Goal: Book appointment/travel/reservation

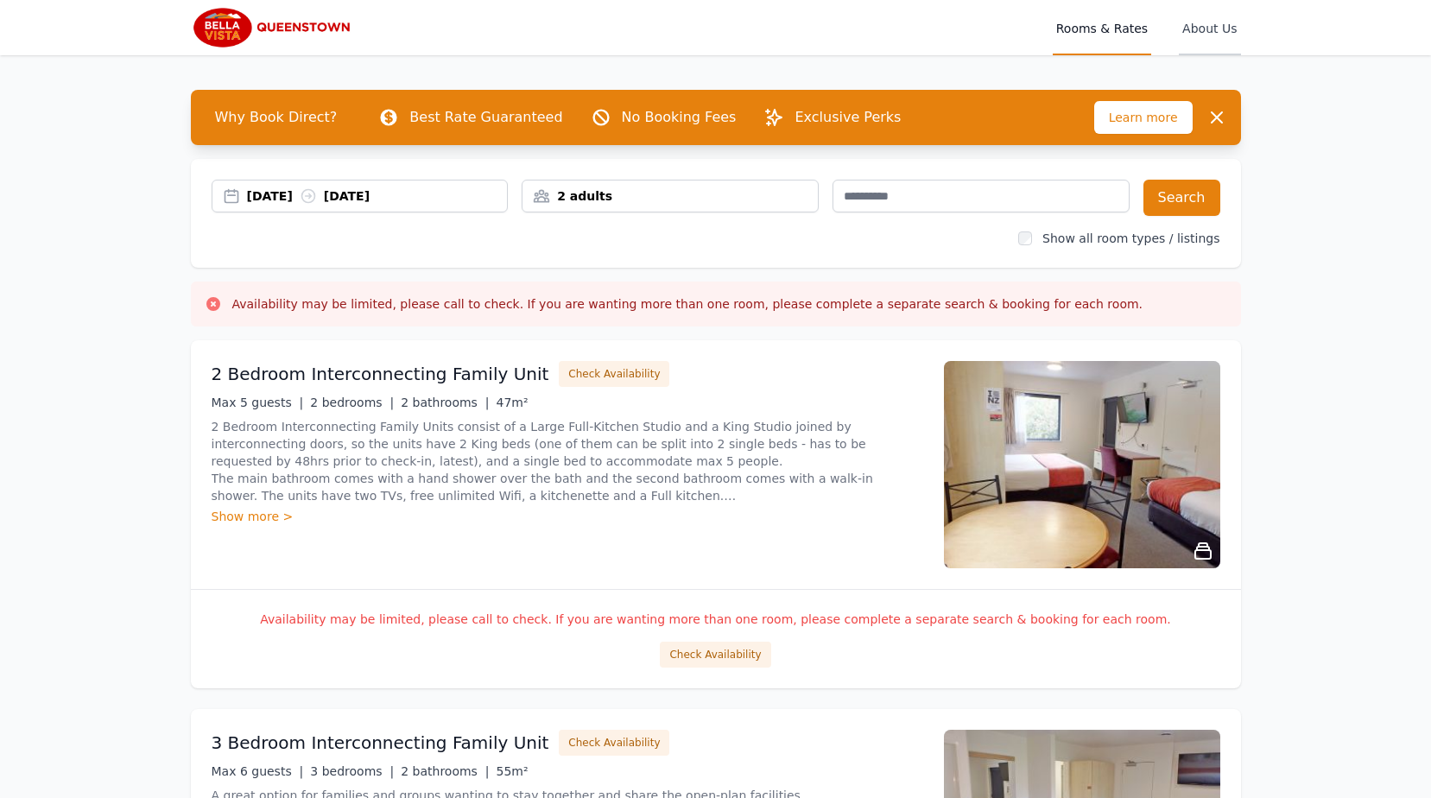
click at [1217, 22] on span "About Us" at bounding box center [1209, 27] width 61 height 55
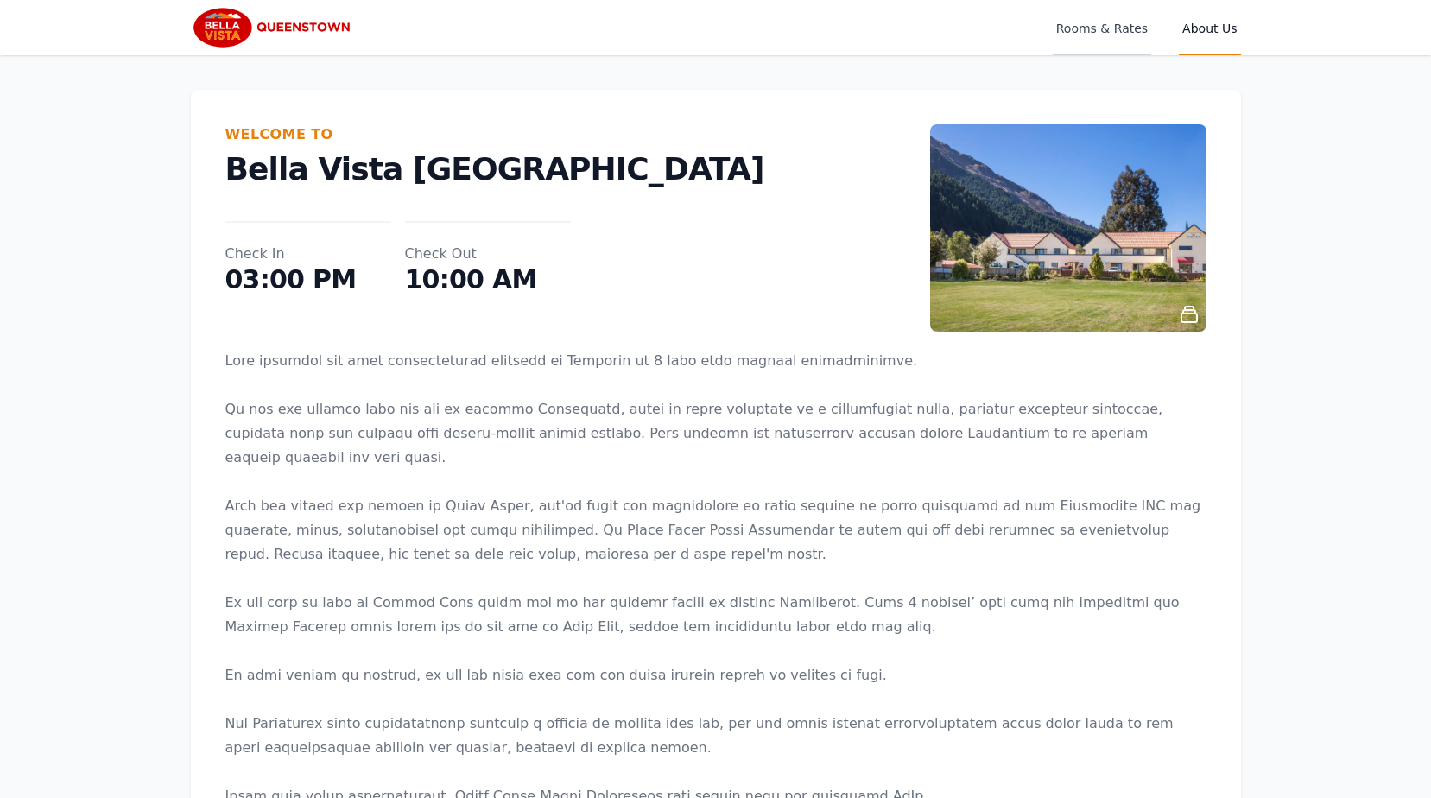
click at [1121, 28] on span "Rooms & Rates" at bounding box center [1102, 27] width 98 height 55
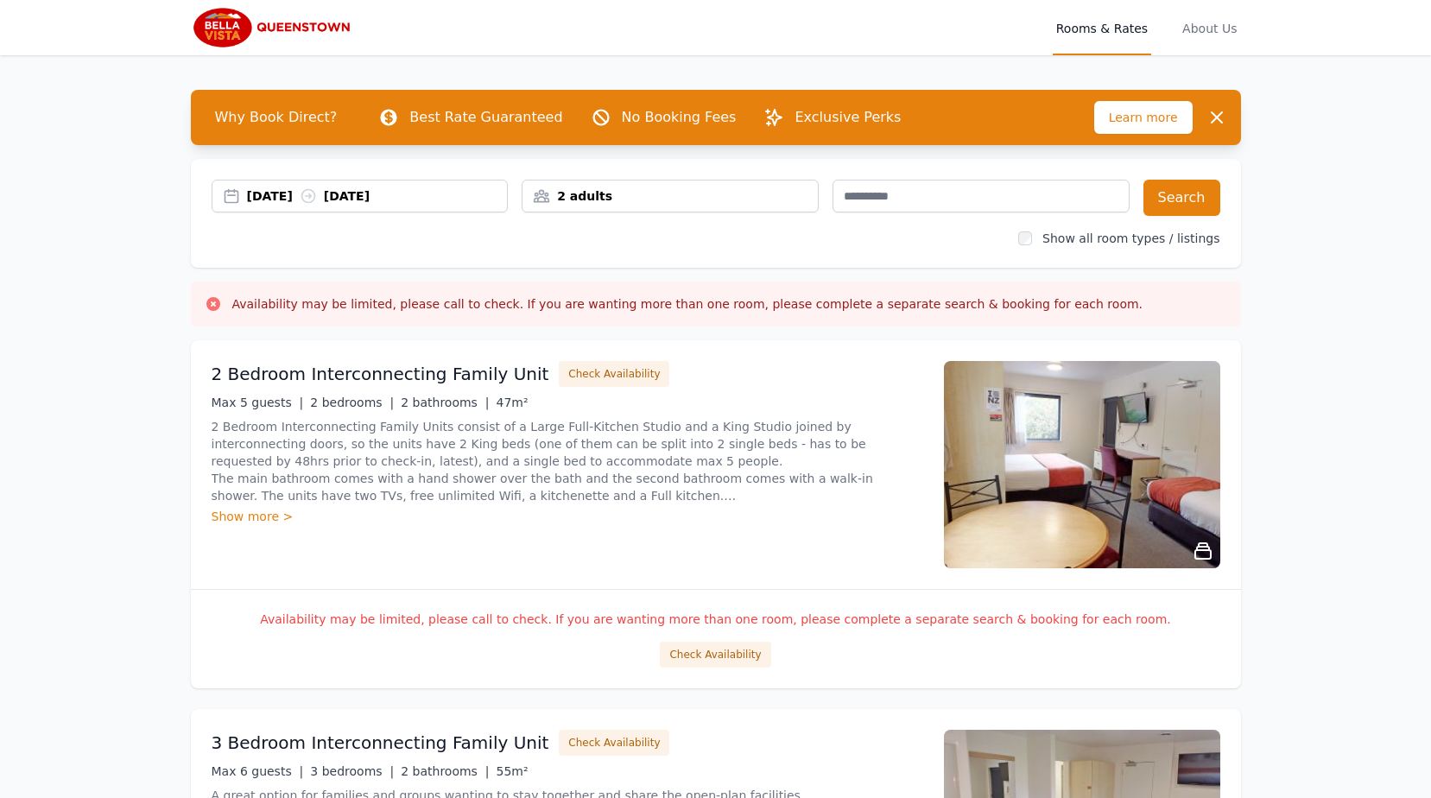
click at [287, 27] on img at bounding box center [274, 27] width 167 height 41
